Goal: Check status: Check status

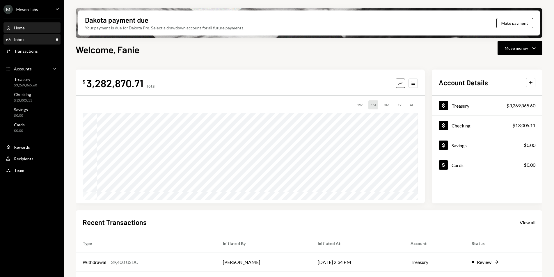
click at [31, 40] on div "Inbox Inbox" at bounding box center [32, 39] width 52 height 5
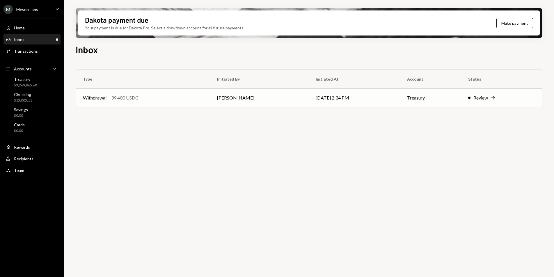
click at [105, 100] on div "Withdrawal" at bounding box center [95, 97] width 24 height 7
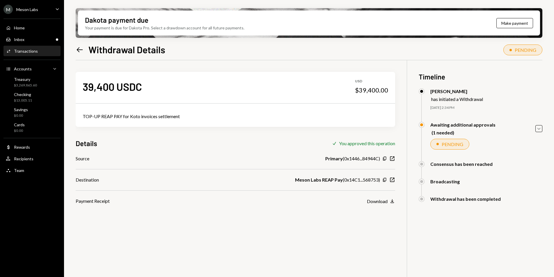
click at [79, 50] on icon "Left Arrow" at bounding box center [80, 50] width 8 height 8
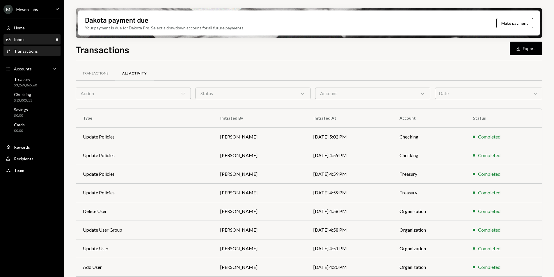
click at [31, 42] on div "Inbox Inbox" at bounding box center [32, 40] width 52 height 10
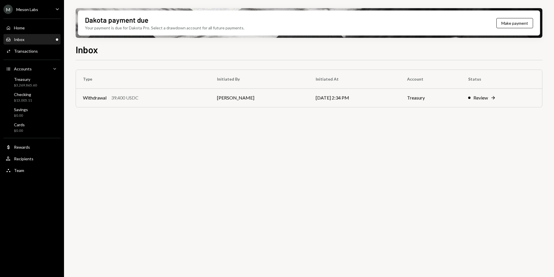
click at [49, 10] on div "M Meson Labs Caret Down" at bounding box center [32, 9] width 64 height 9
